Goal: Check status: Check status

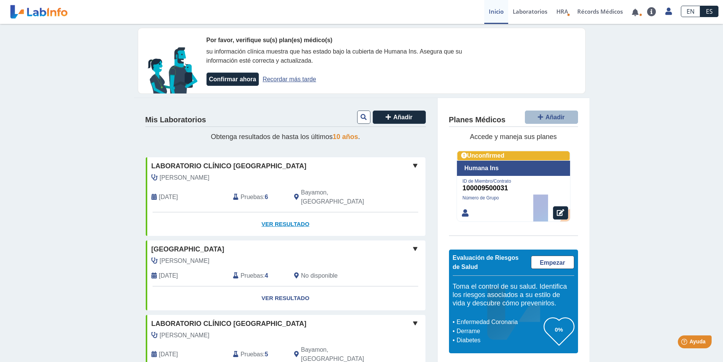
click at [285, 213] on link "Ver Resultado" at bounding box center [286, 224] width 280 height 24
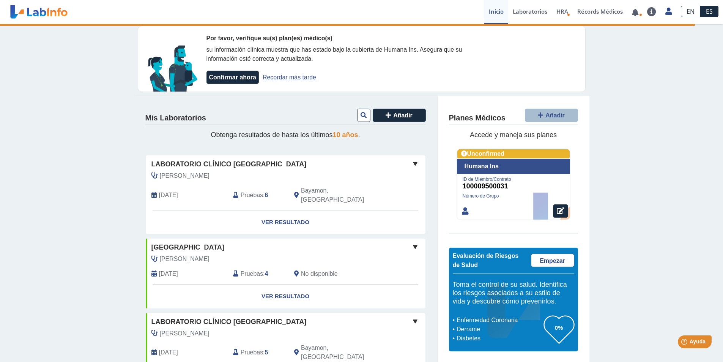
scroll to position [9, 0]
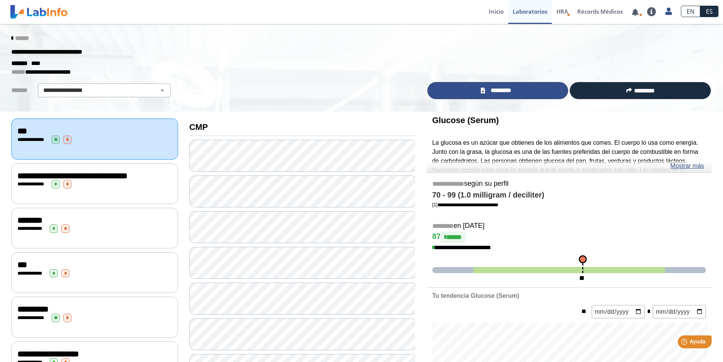
click at [505, 90] on span "*********" at bounding box center [502, 90] width 28 height 9
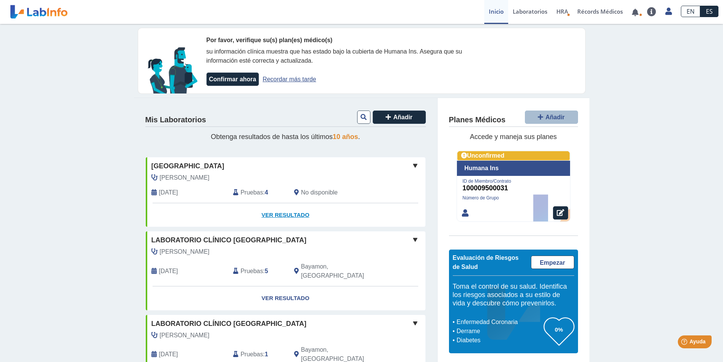
click at [271, 215] on link "Ver Resultado" at bounding box center [286, 215] width 280 height 24
